Goal: Task Accomplishment & Management: Manage account settings

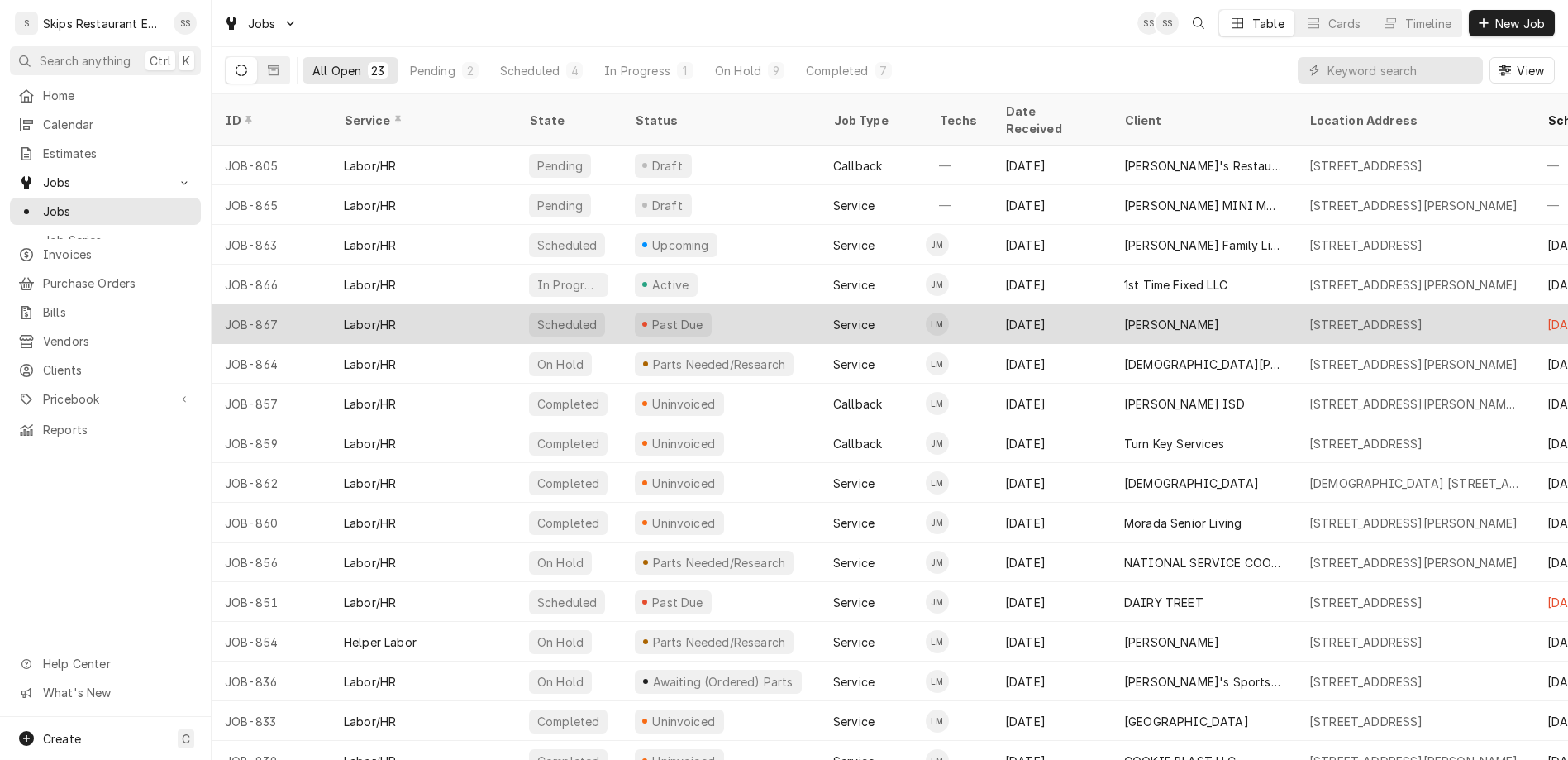
click at [1124, 316] on div "[PERSON_NAME]" at bounding box center [1172, 324] width 95 height 17
click at [1124, 316] on div "TOTAH, ALBERT" at bounding box center [1172, 324] width 95 height 17
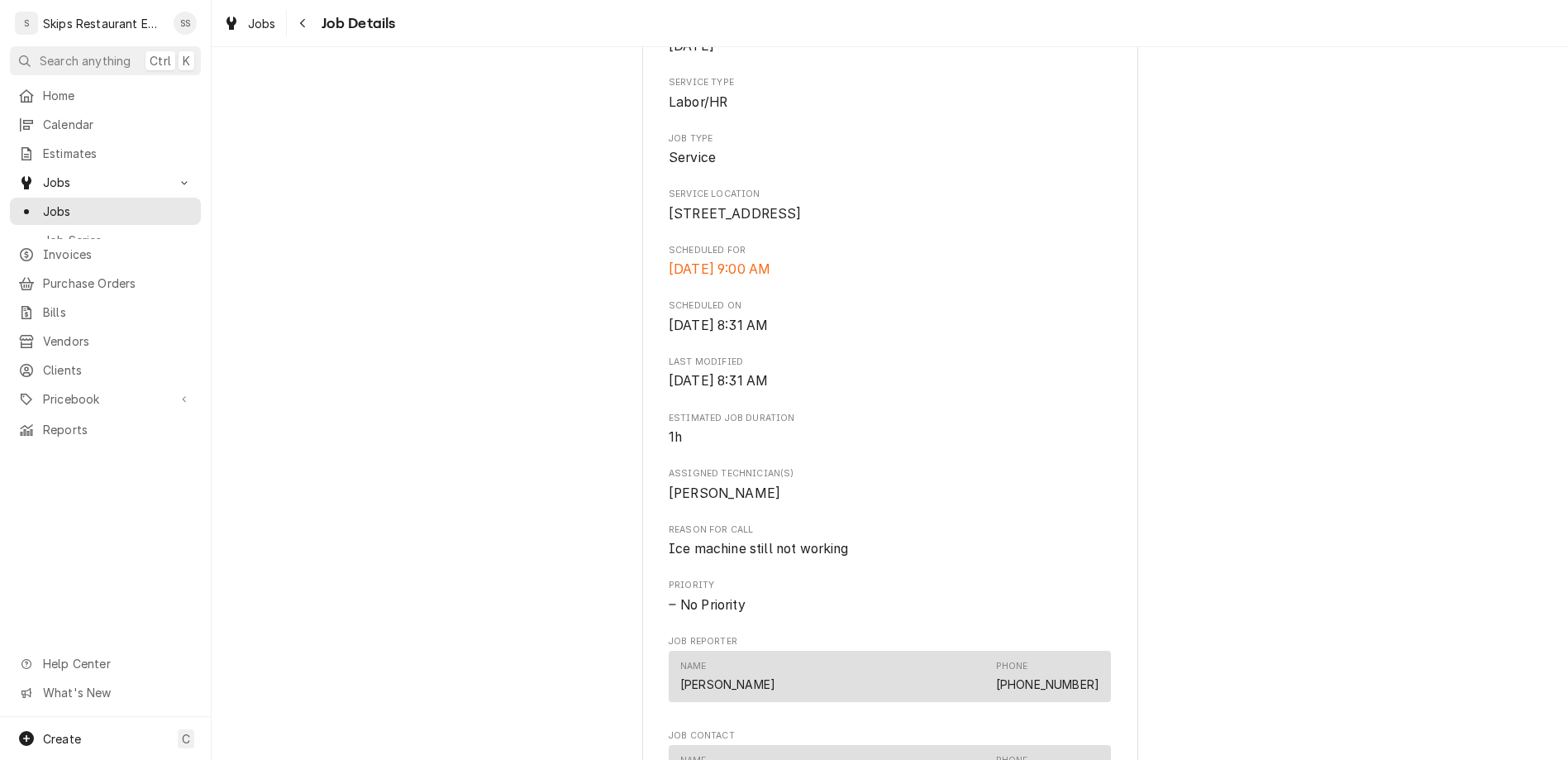
scroll to position [551, 0]
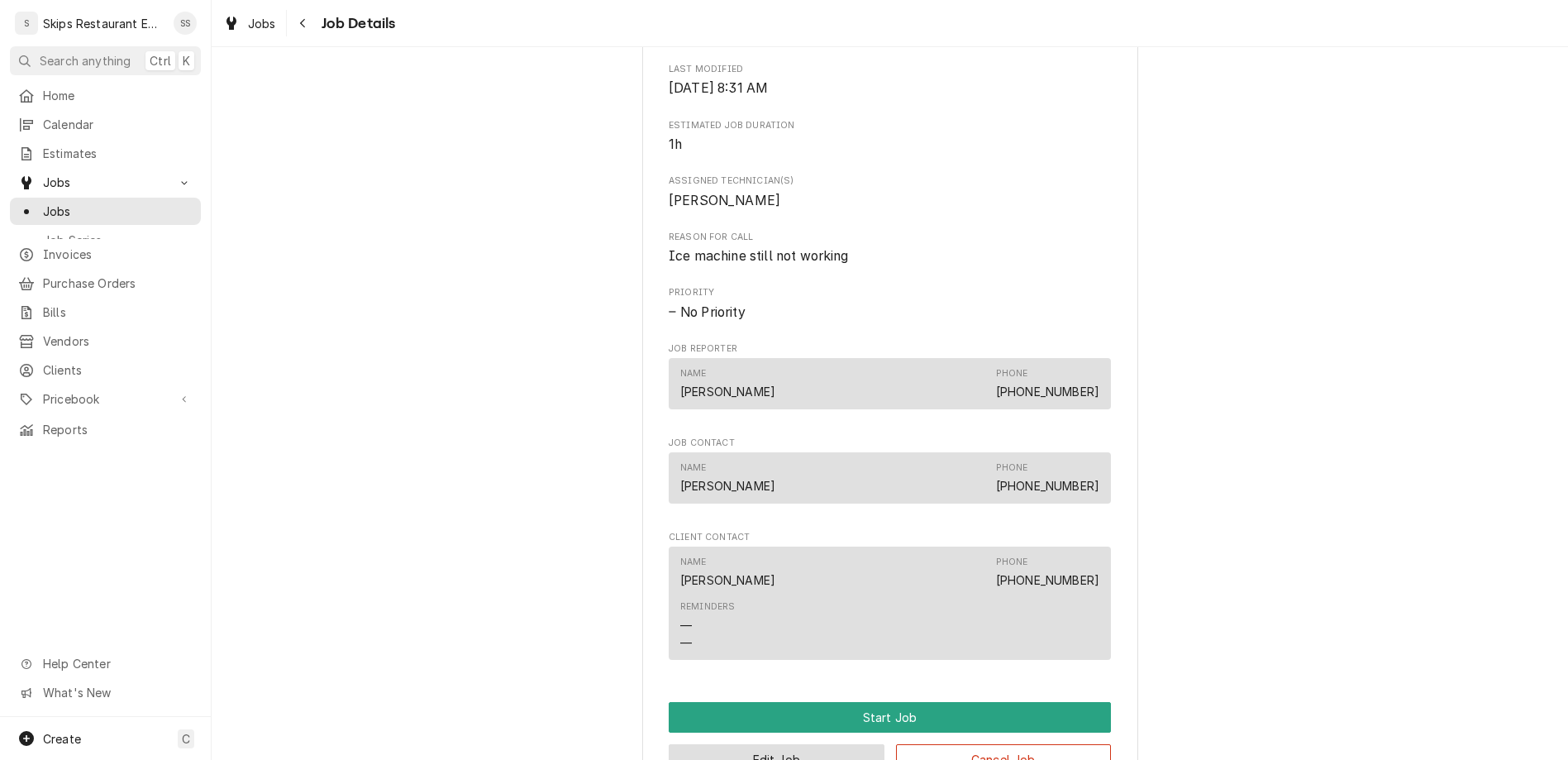
click at [793, 744] on button "Edit Job" at bounding box center [776, 759] width 216 height 30
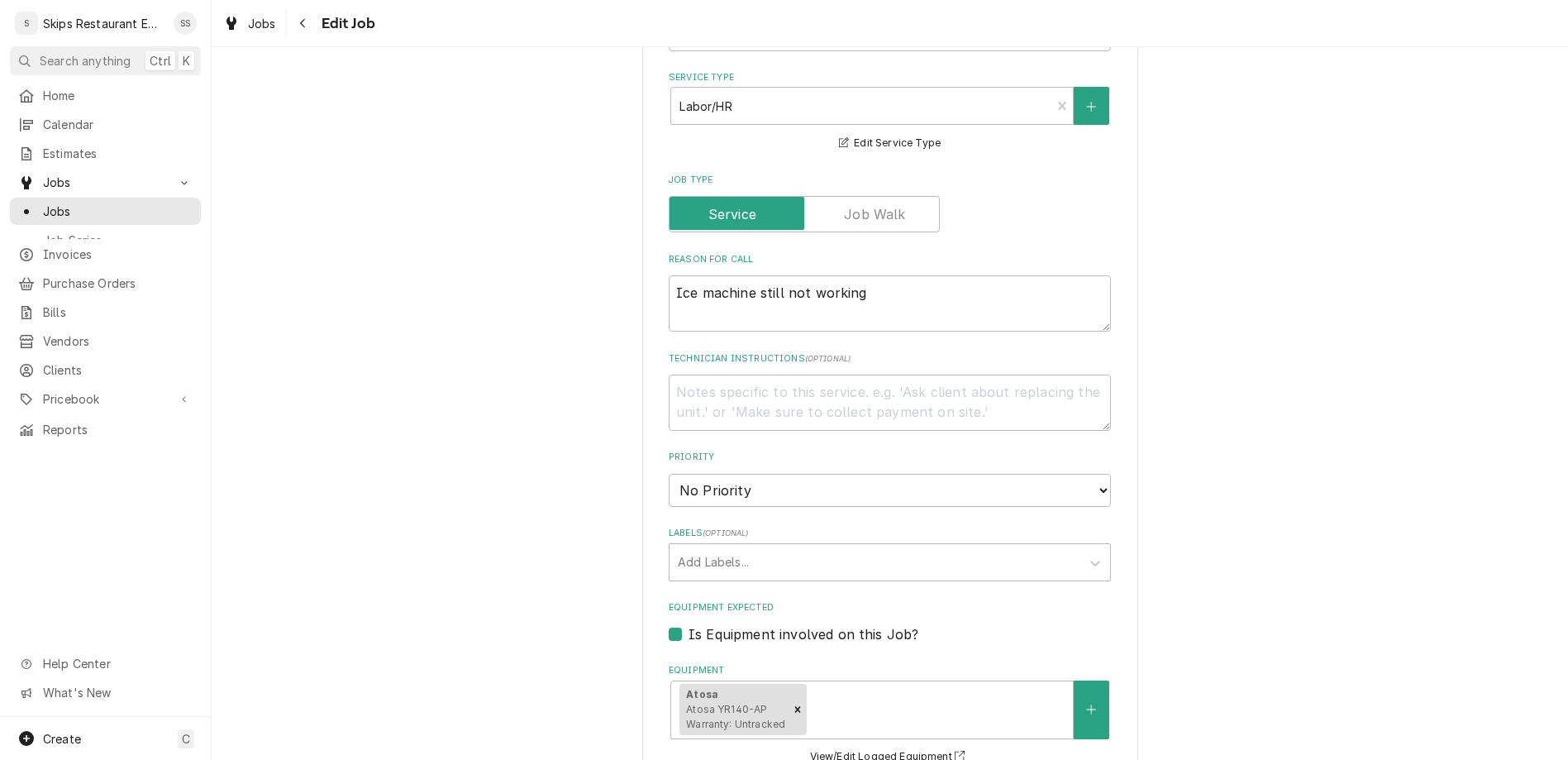
scroll to position [645, 0]
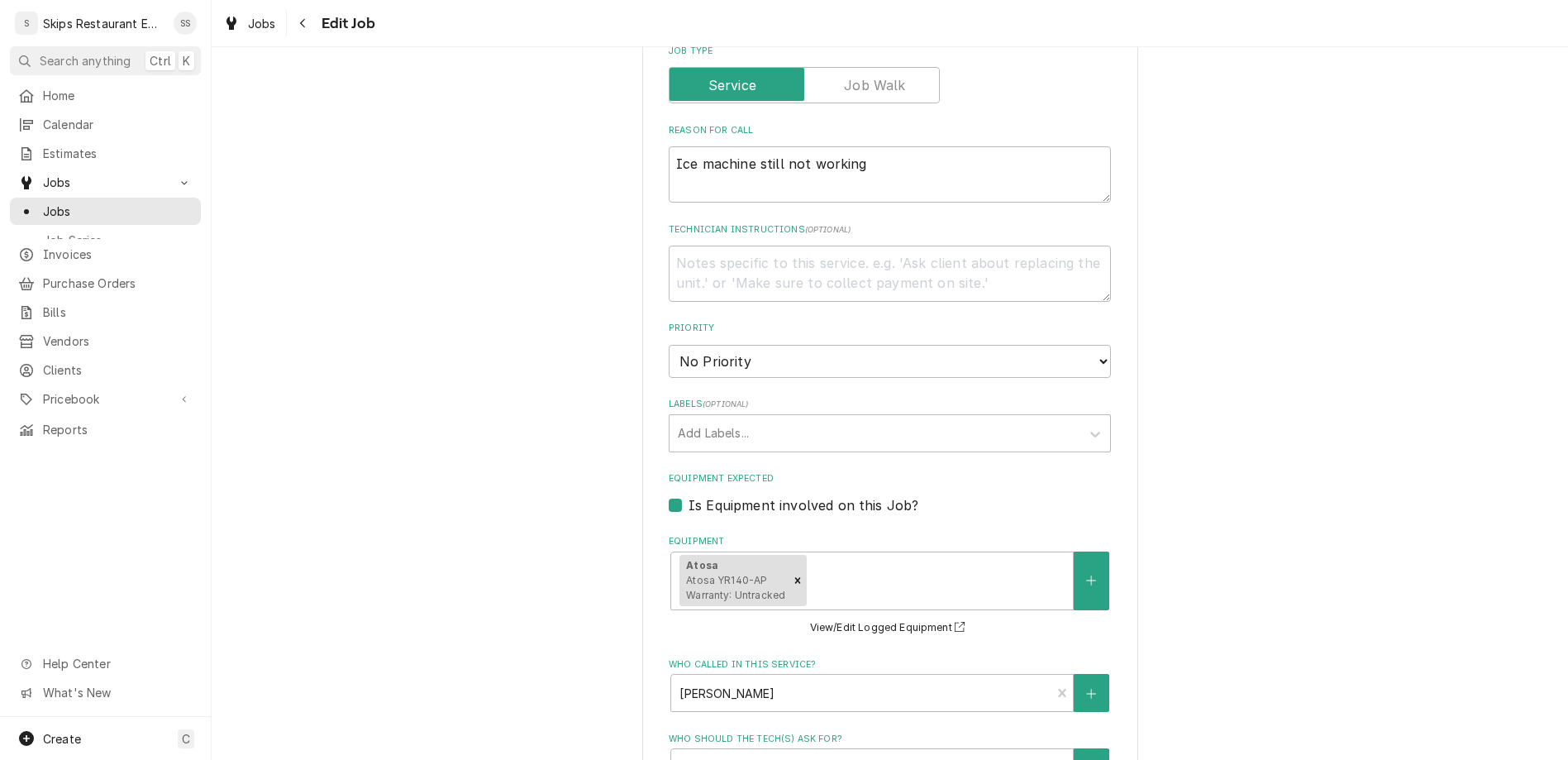
type input "2025-08-25"
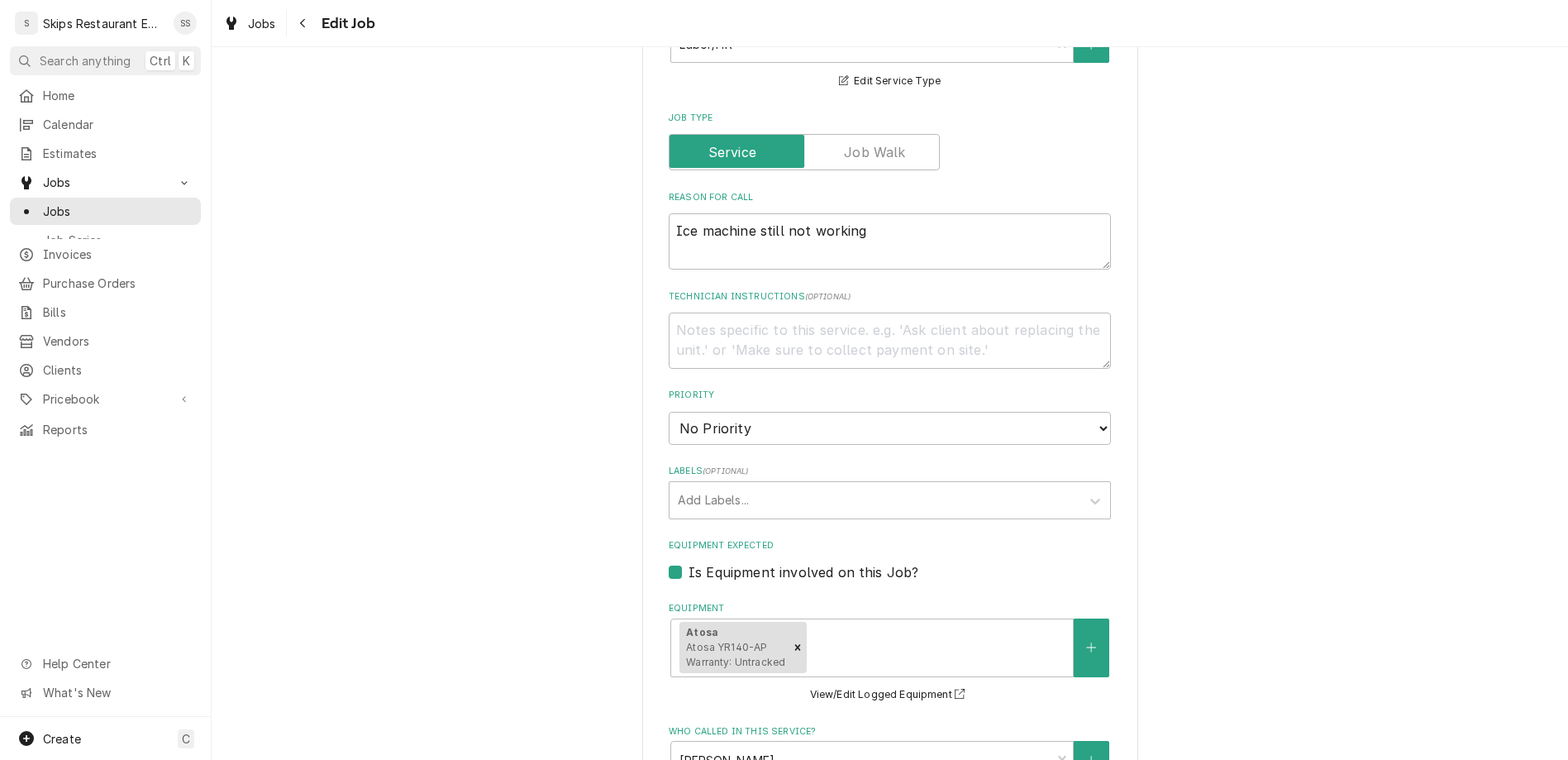
scroll to position [707, 0]
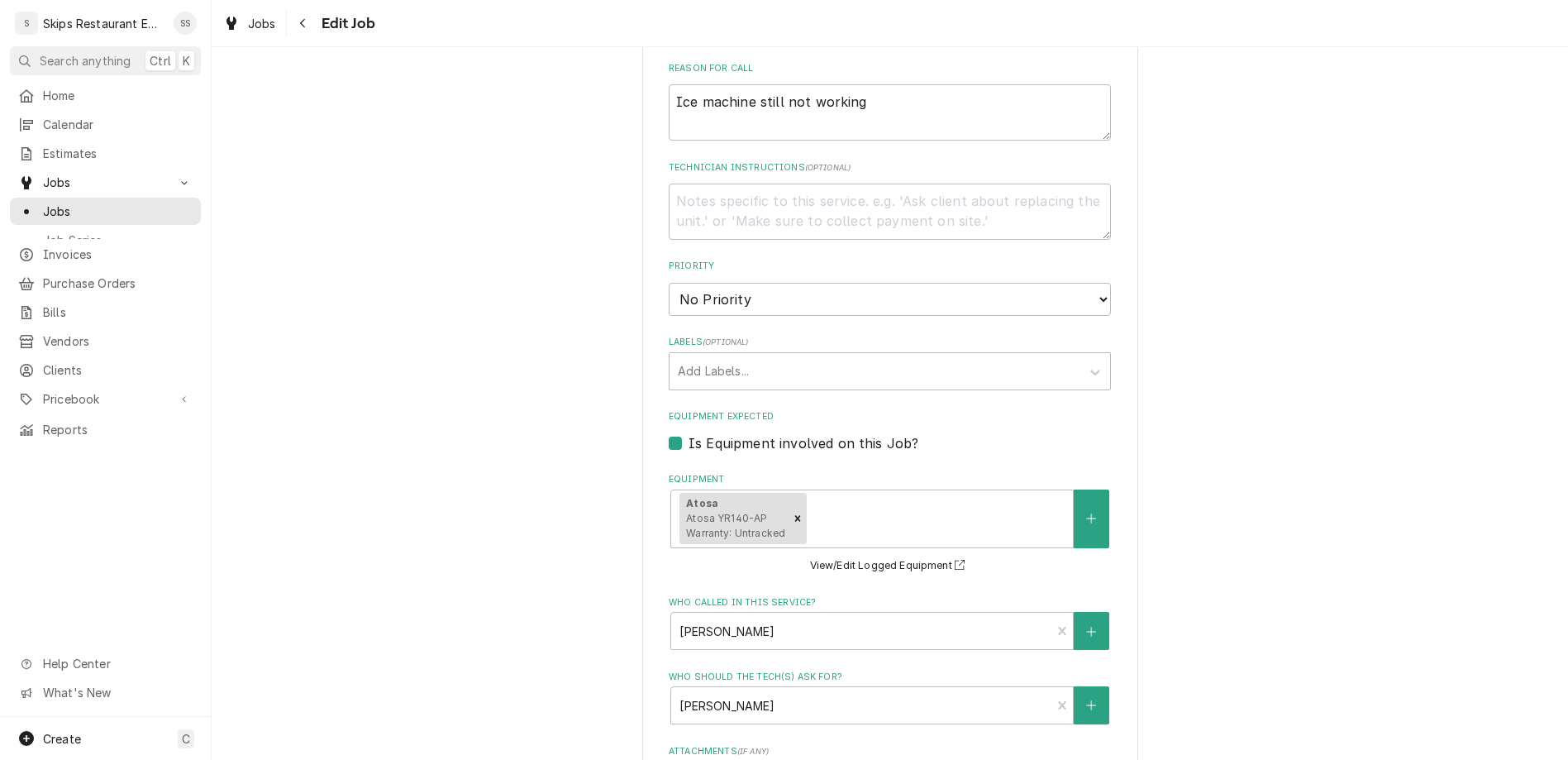
type textarea "x"
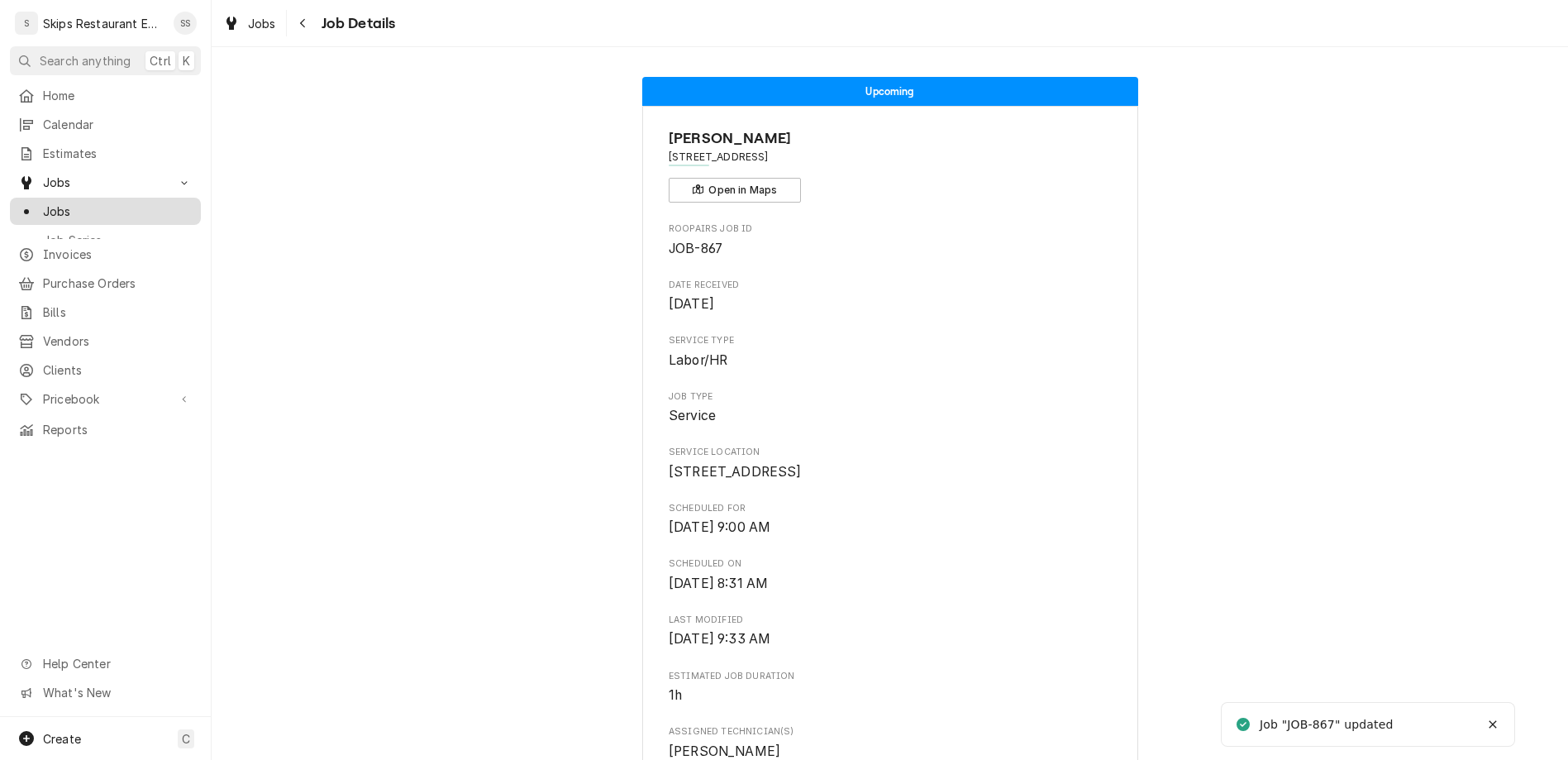
click at [43, 203] on span "Jobs" at bounding box center [117, 211] width 150 height 17
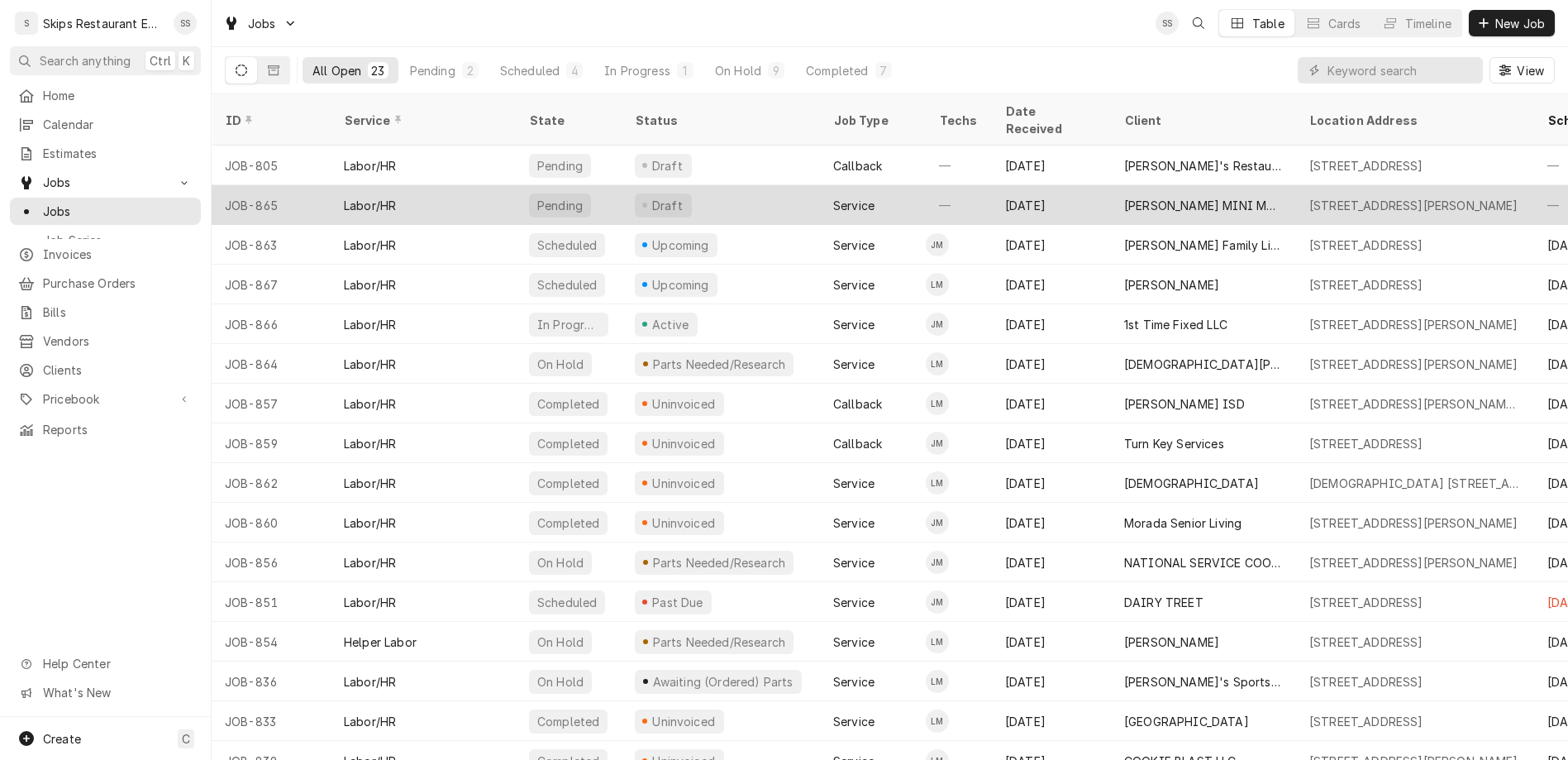
click at [1124, 196] on div "[PERSON_NAME] MINI MARKET" at bounding box center [1203, 205] width 159 height 17
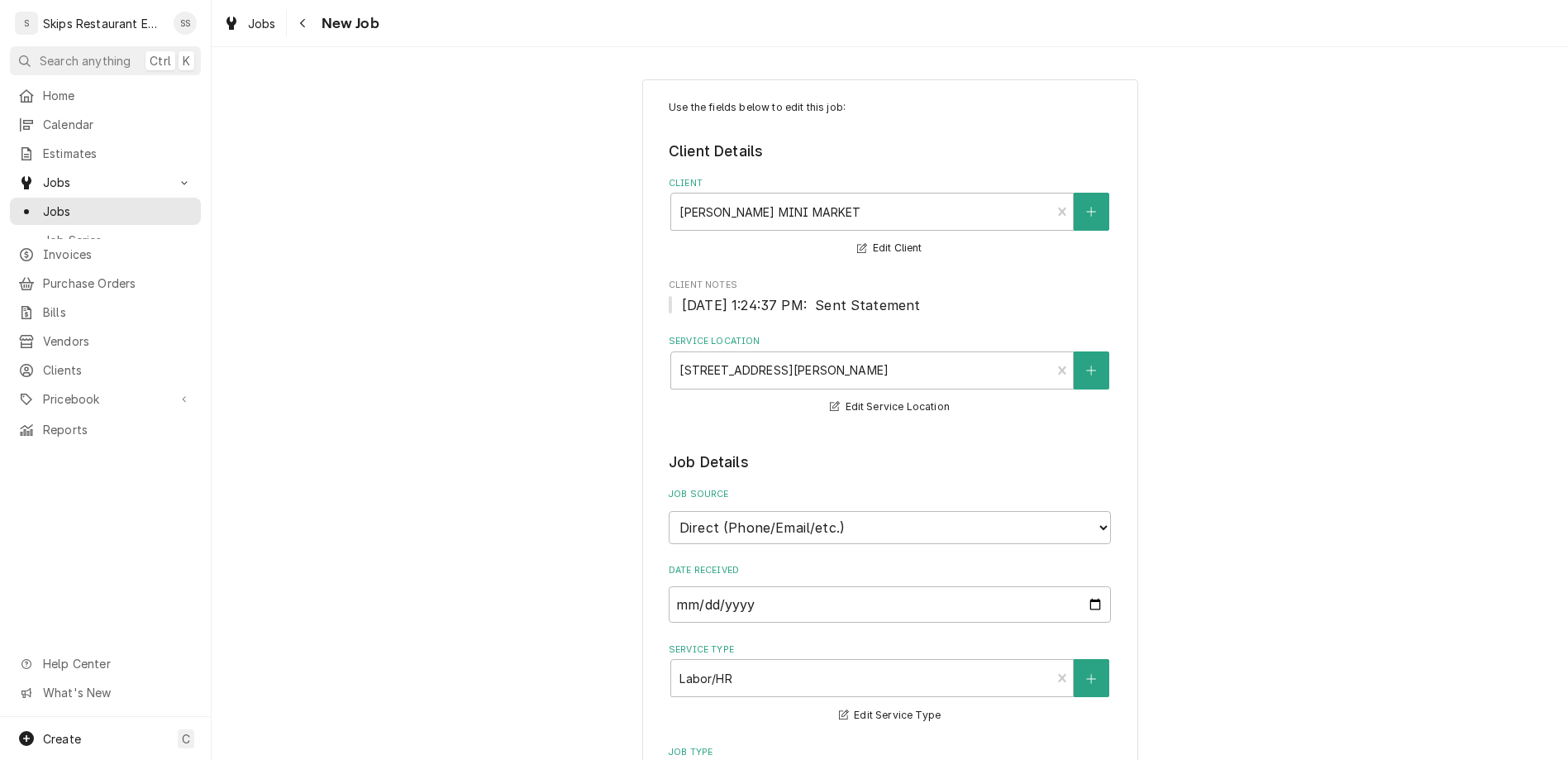
type textarea "x"
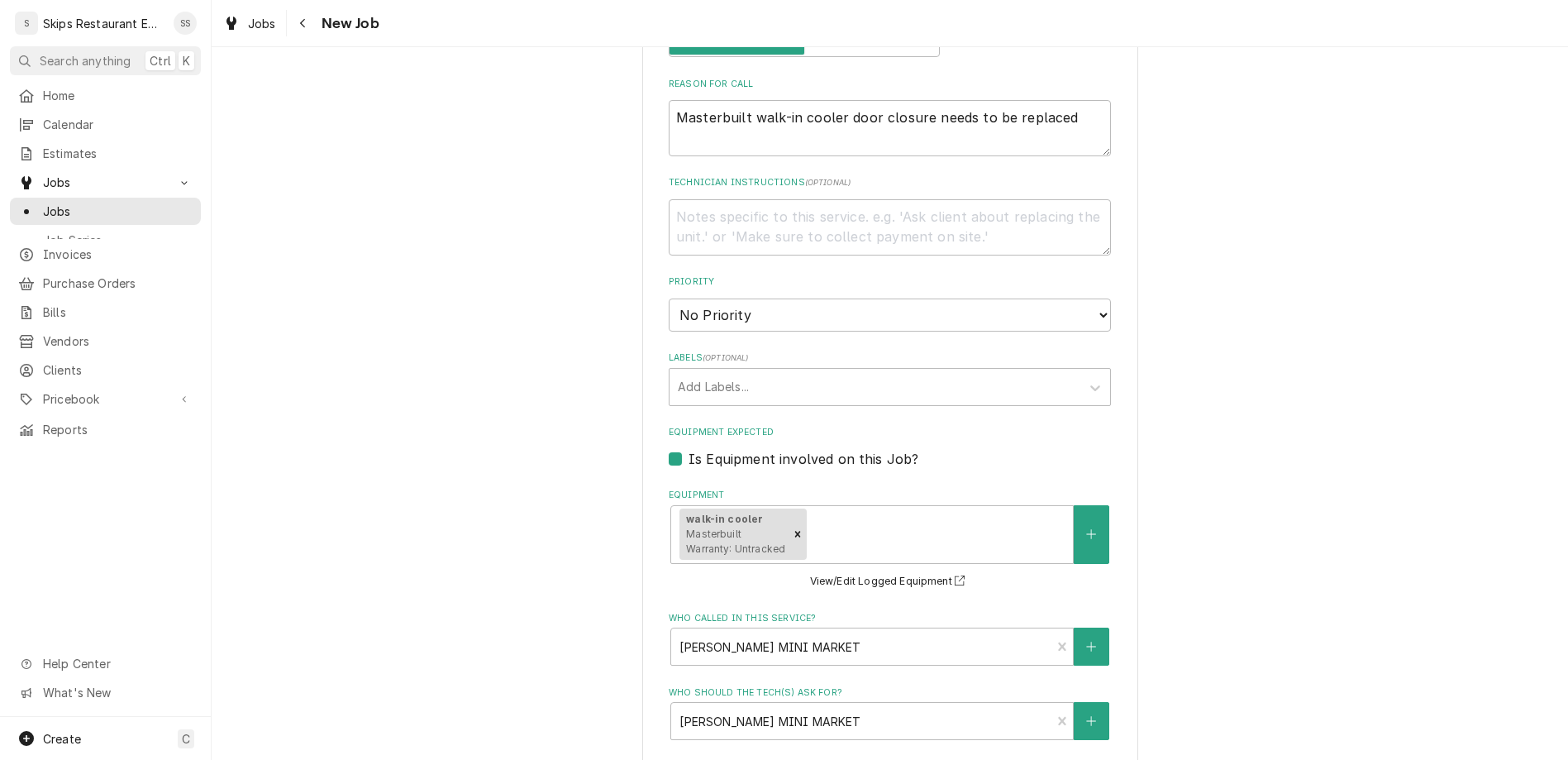
scroll to position [774, 0]
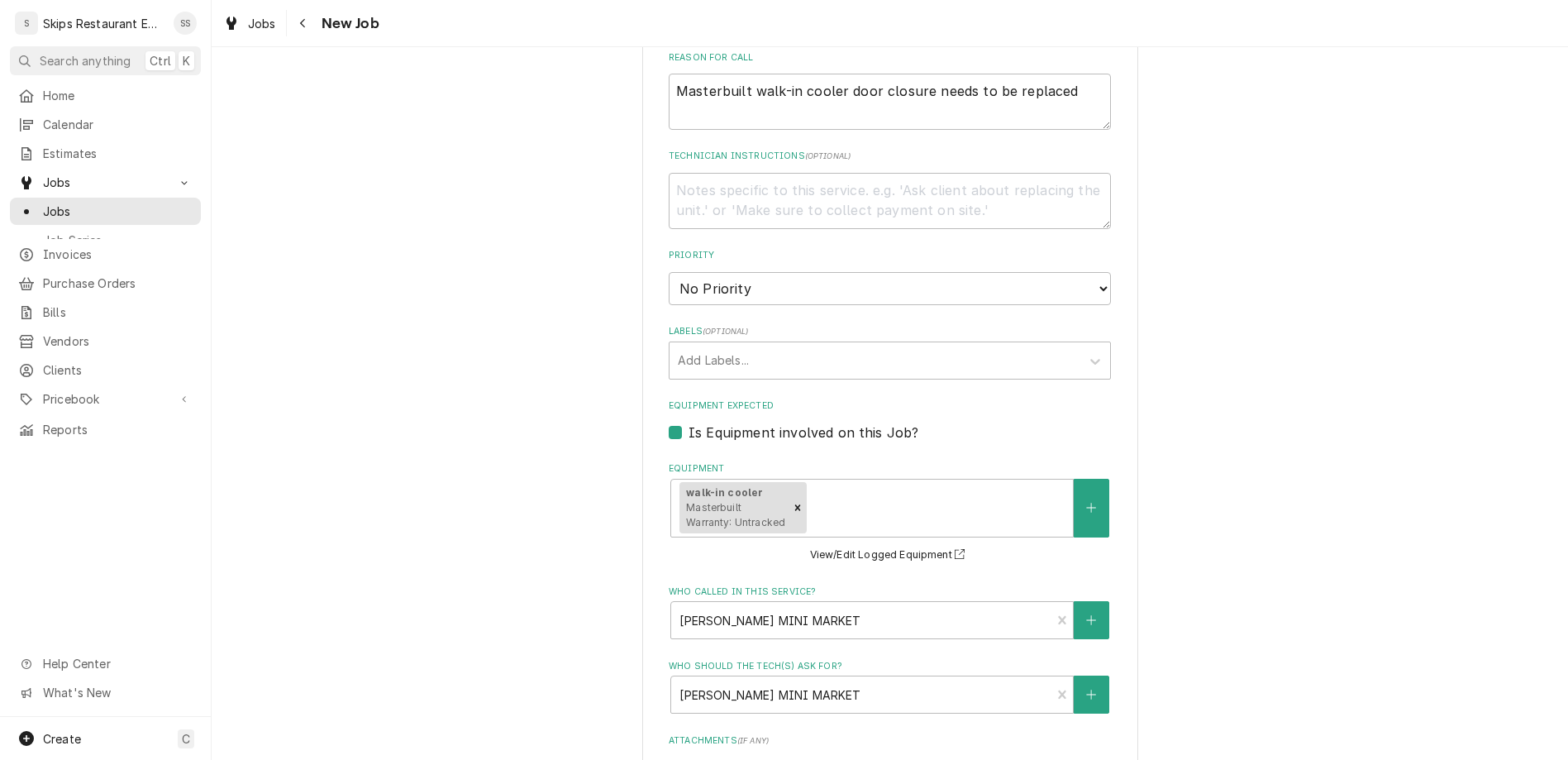
type input "[DATE]"
type textarea "x"
select select "11:00:00"
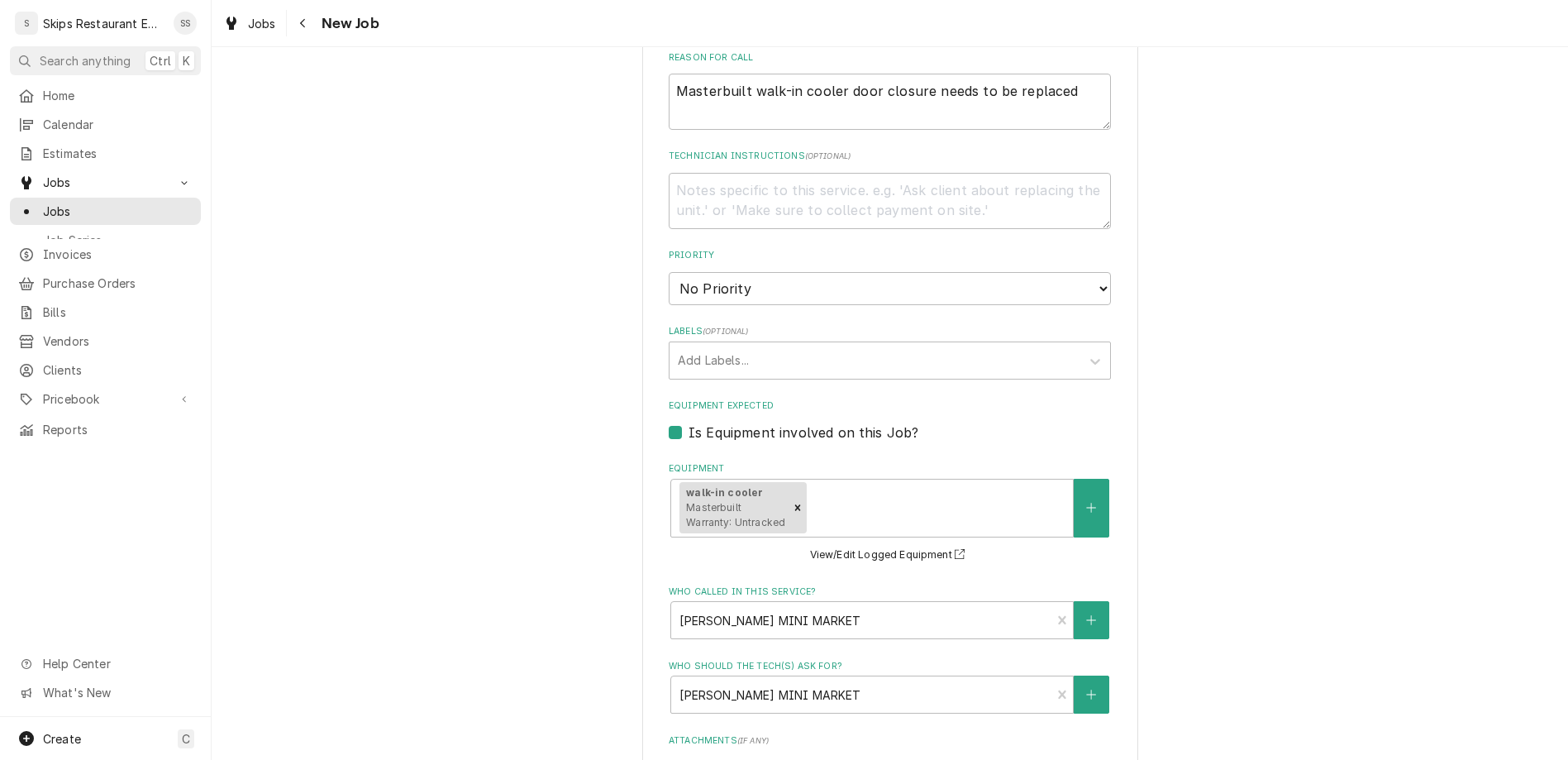
click option "11:00 AM" at bounding box center [0, 0] width 0 height 0
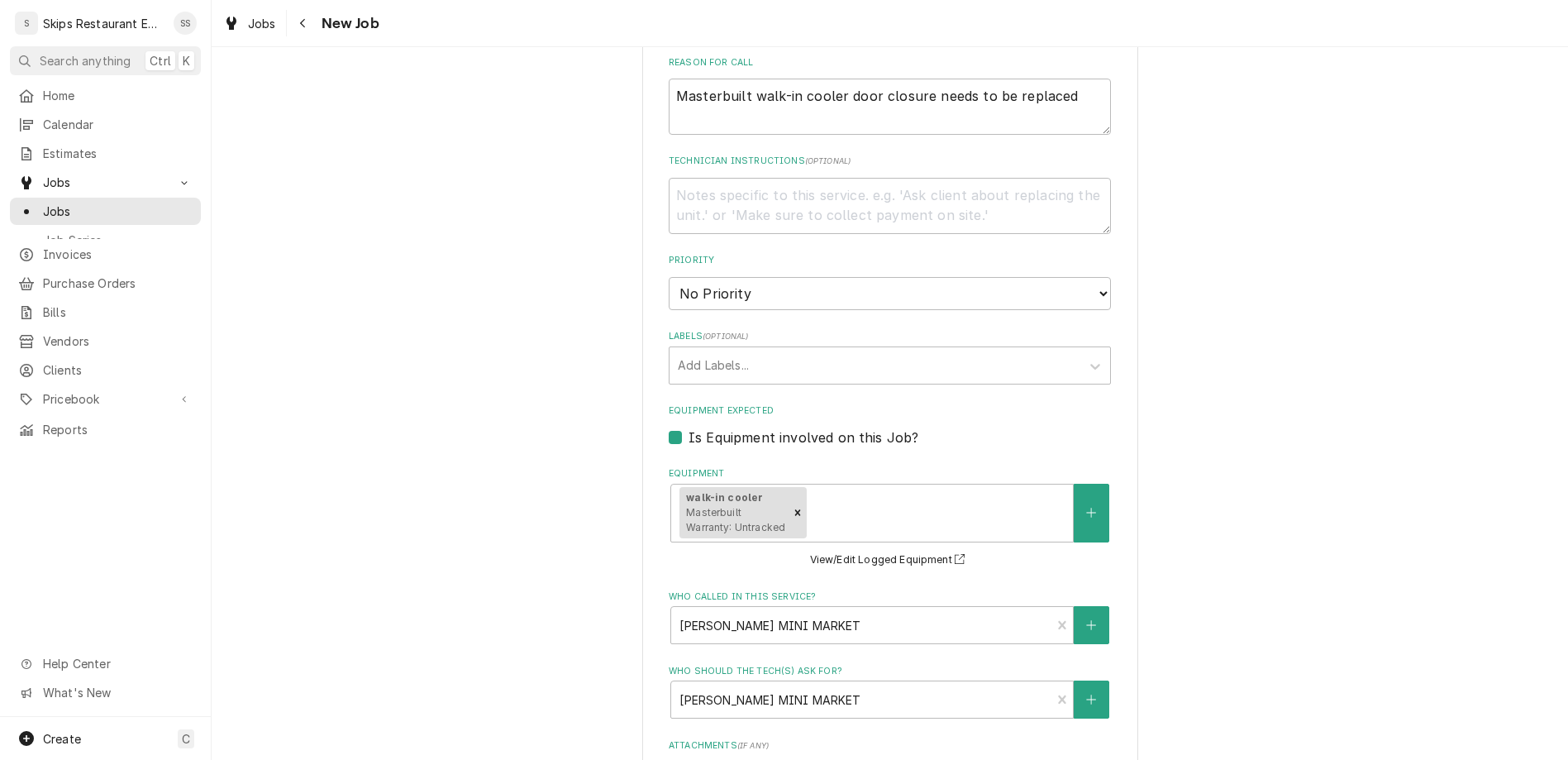
type textarea "x"
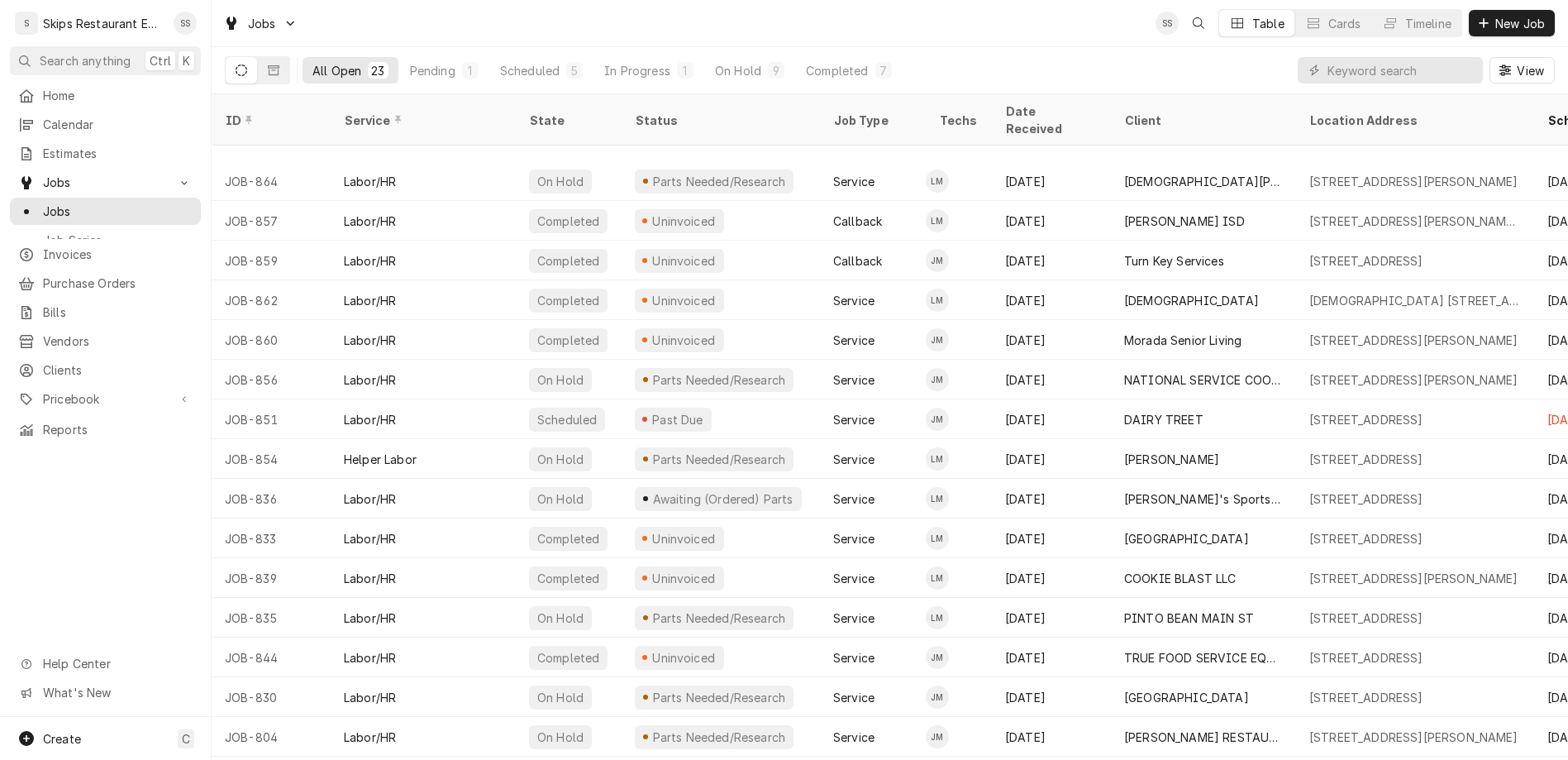
scroll to position [263, 0]
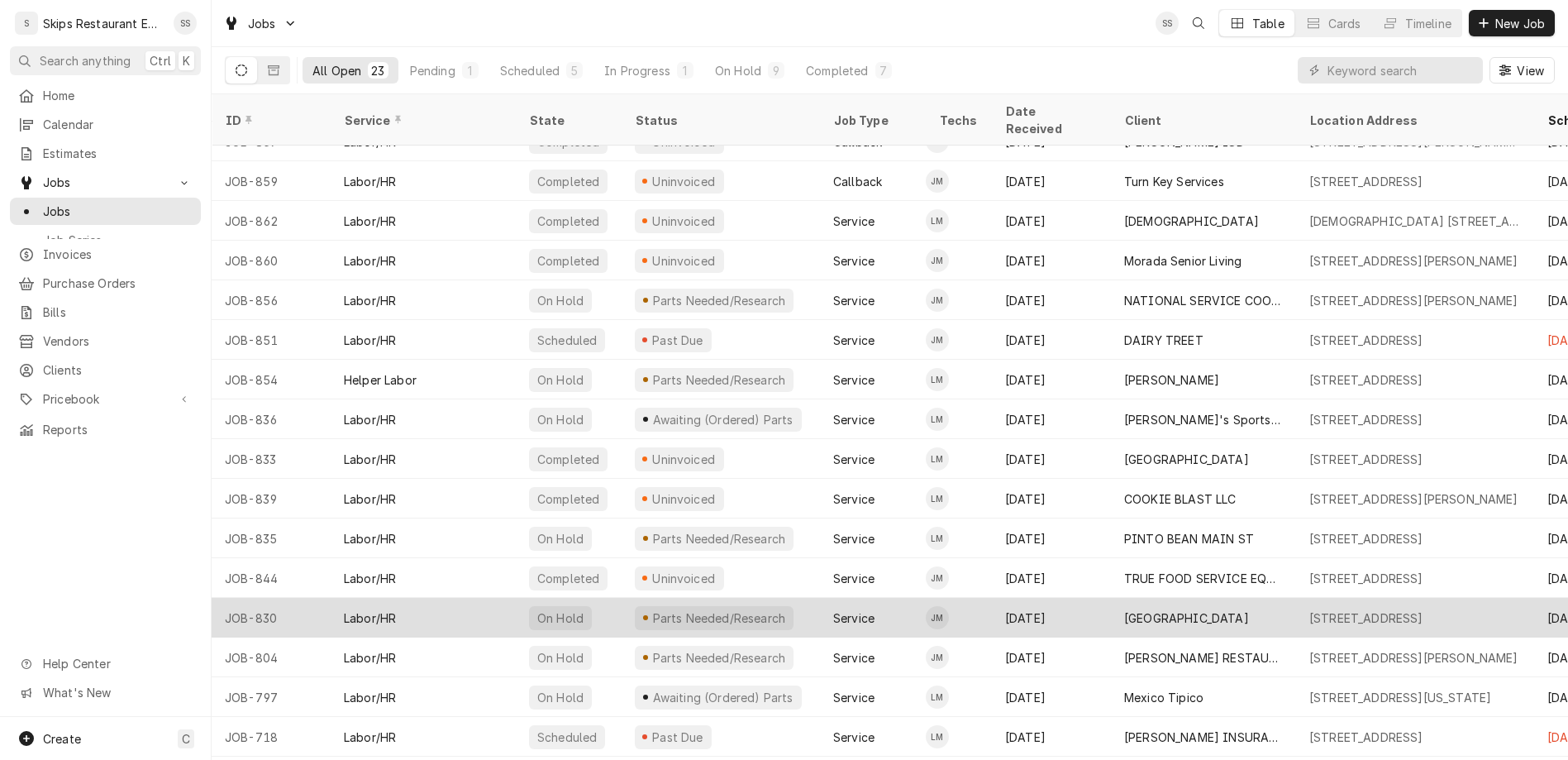
click at [1124, 609] on div "[GEOGRAPHIC_DATA]" at bounding box center [1186, 618] width 125 height 17
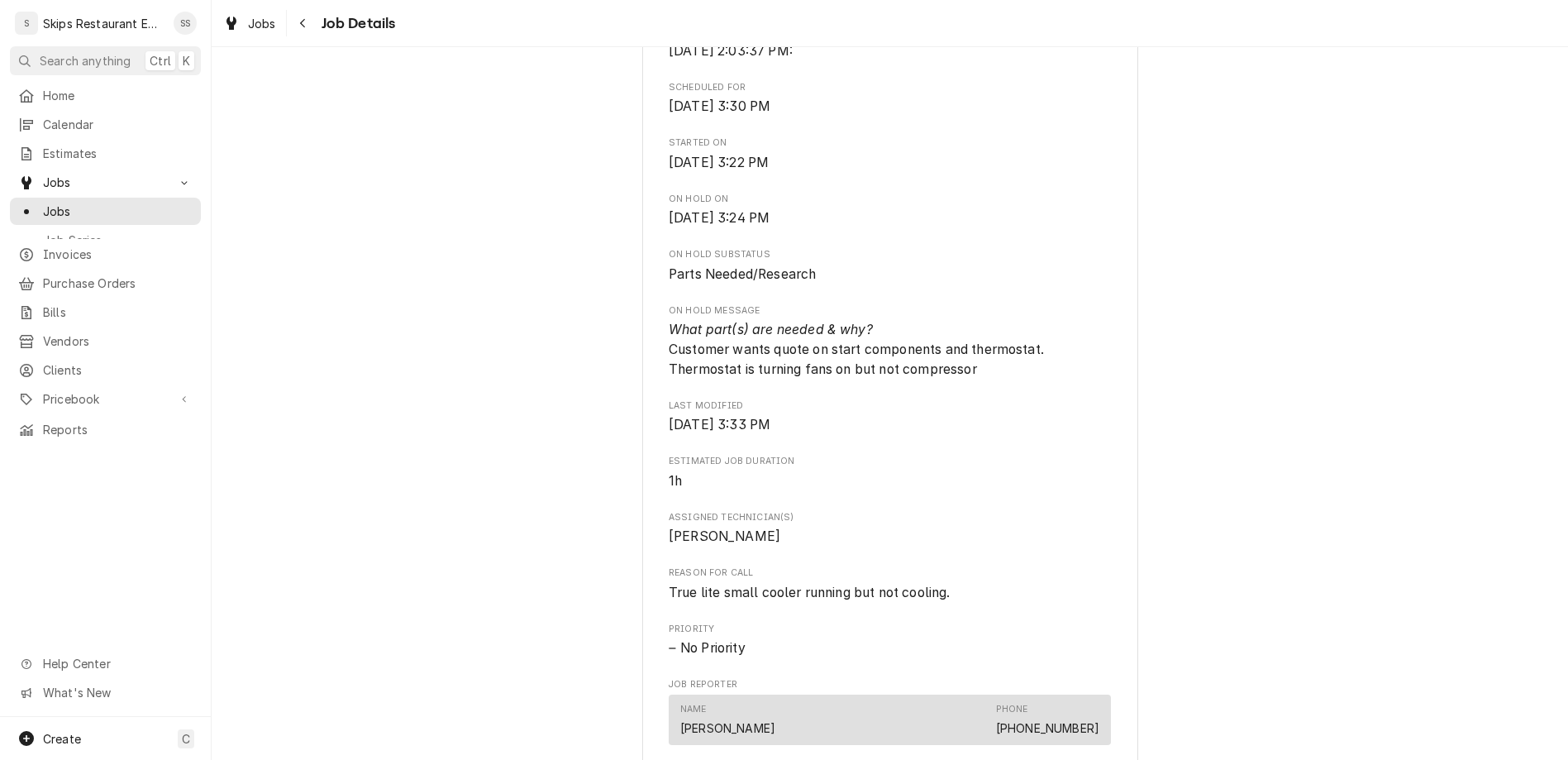
scroll to position [710, 0]
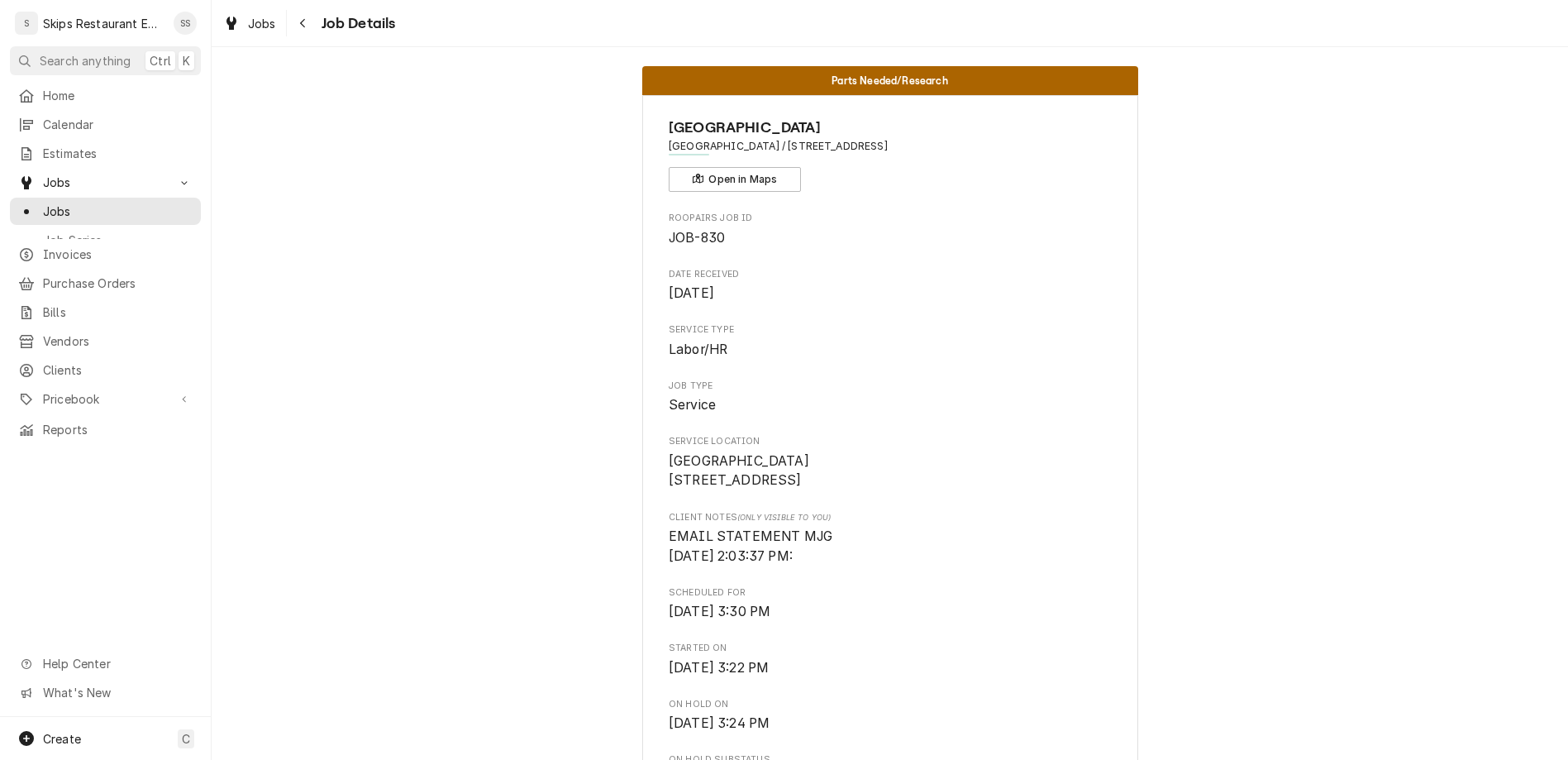
scroll to position [0, 0]
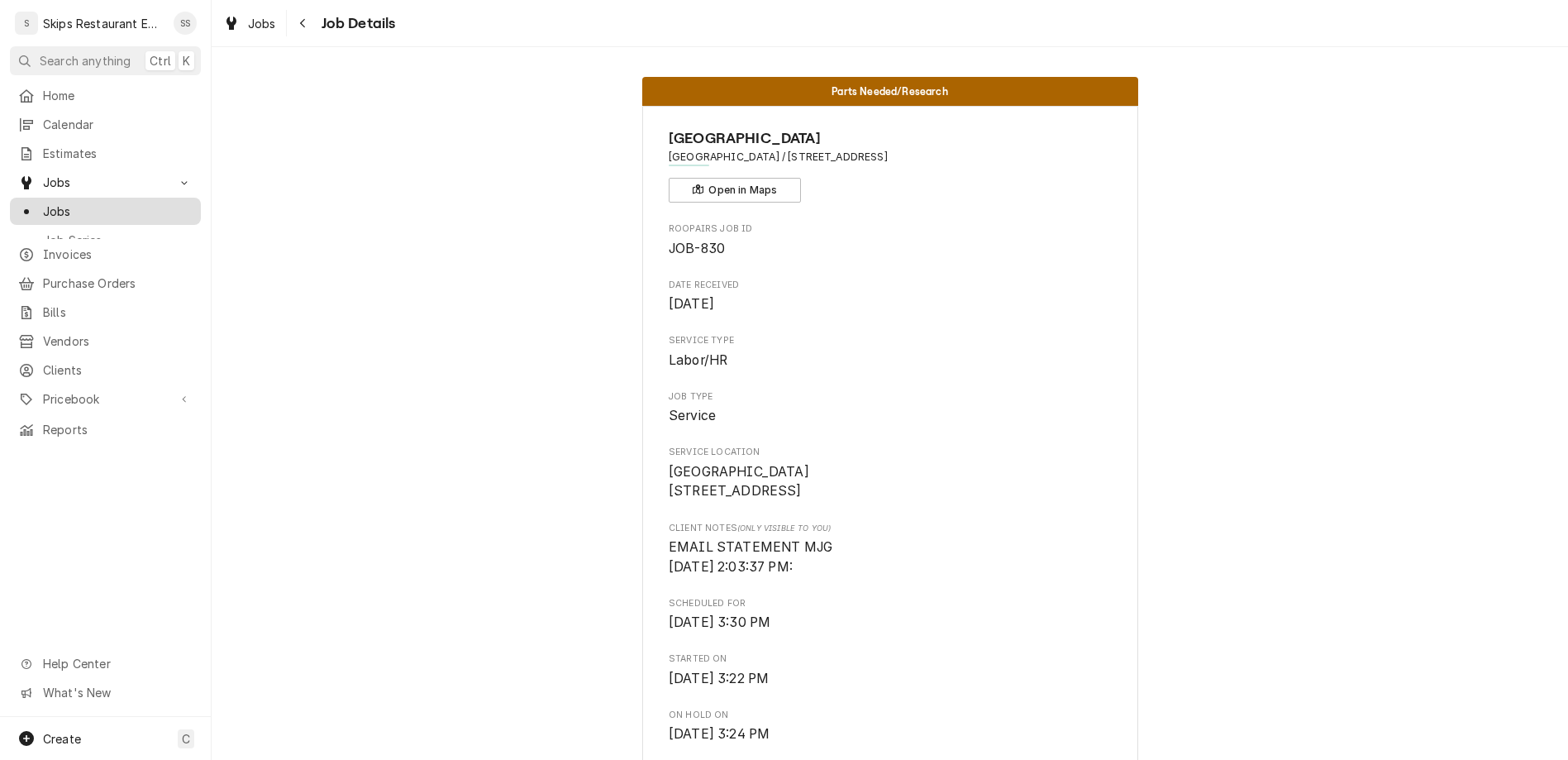
click at [43, 203] on span "Jobs" at bounding box center [117, 211] width 150 height 17
